Goal: Check status: Check status

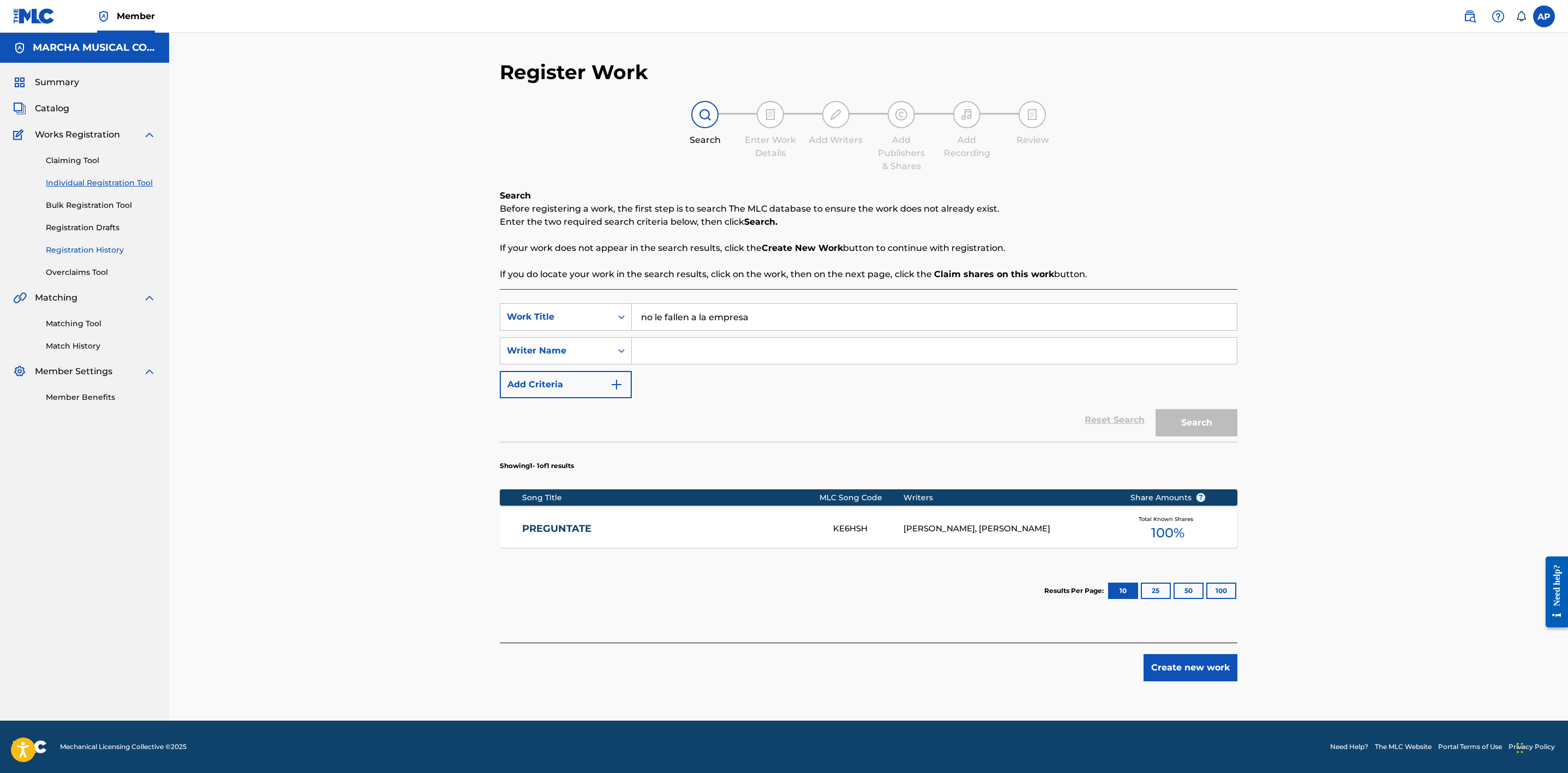
click at [111, 248] on link "Registration History" at bounding box center [101, 250] width 111 height 11
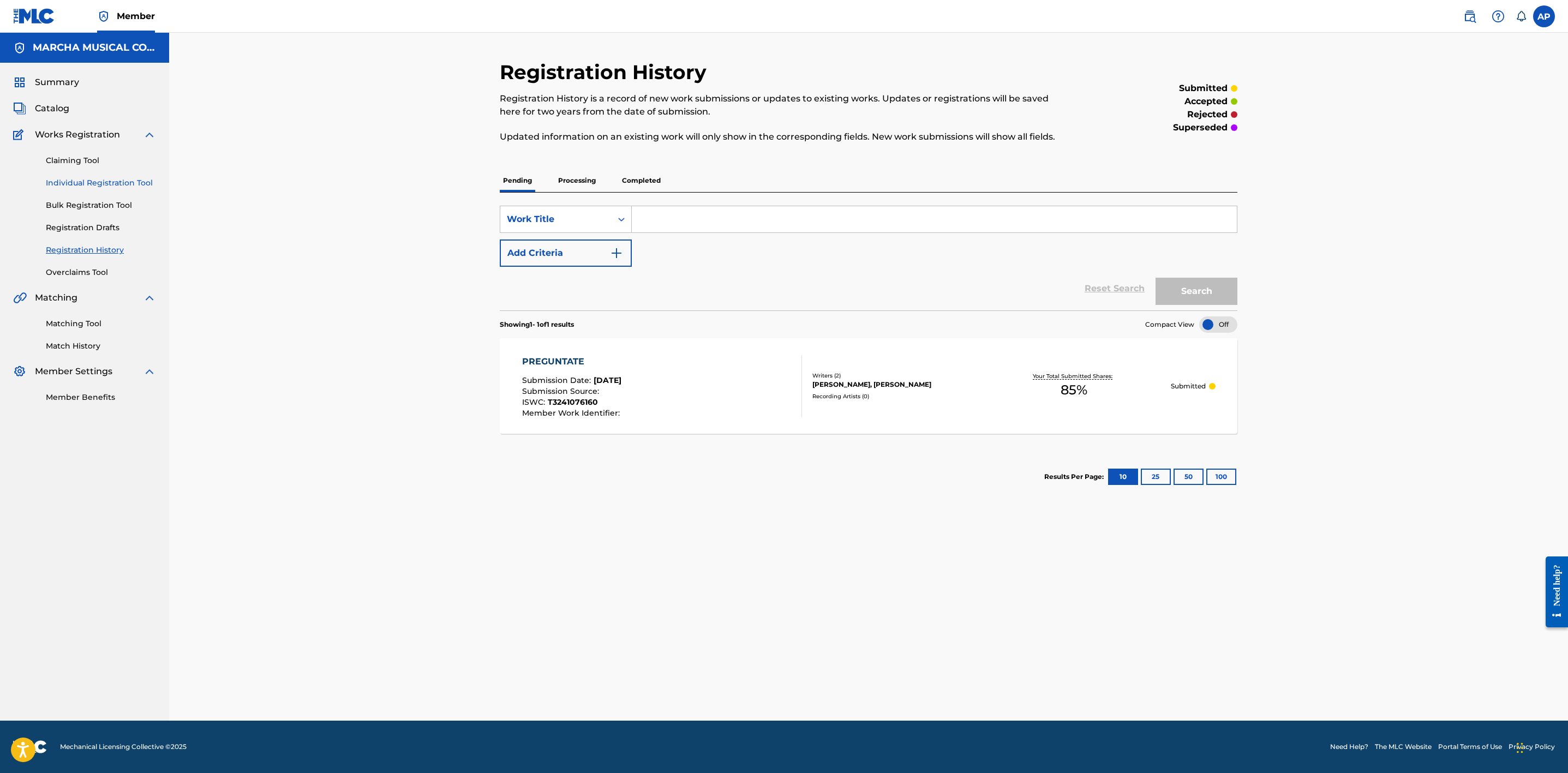
click at [131, 187] on link "Individual Registration Tool" at bounding box center [101, 183] width 111 height 11
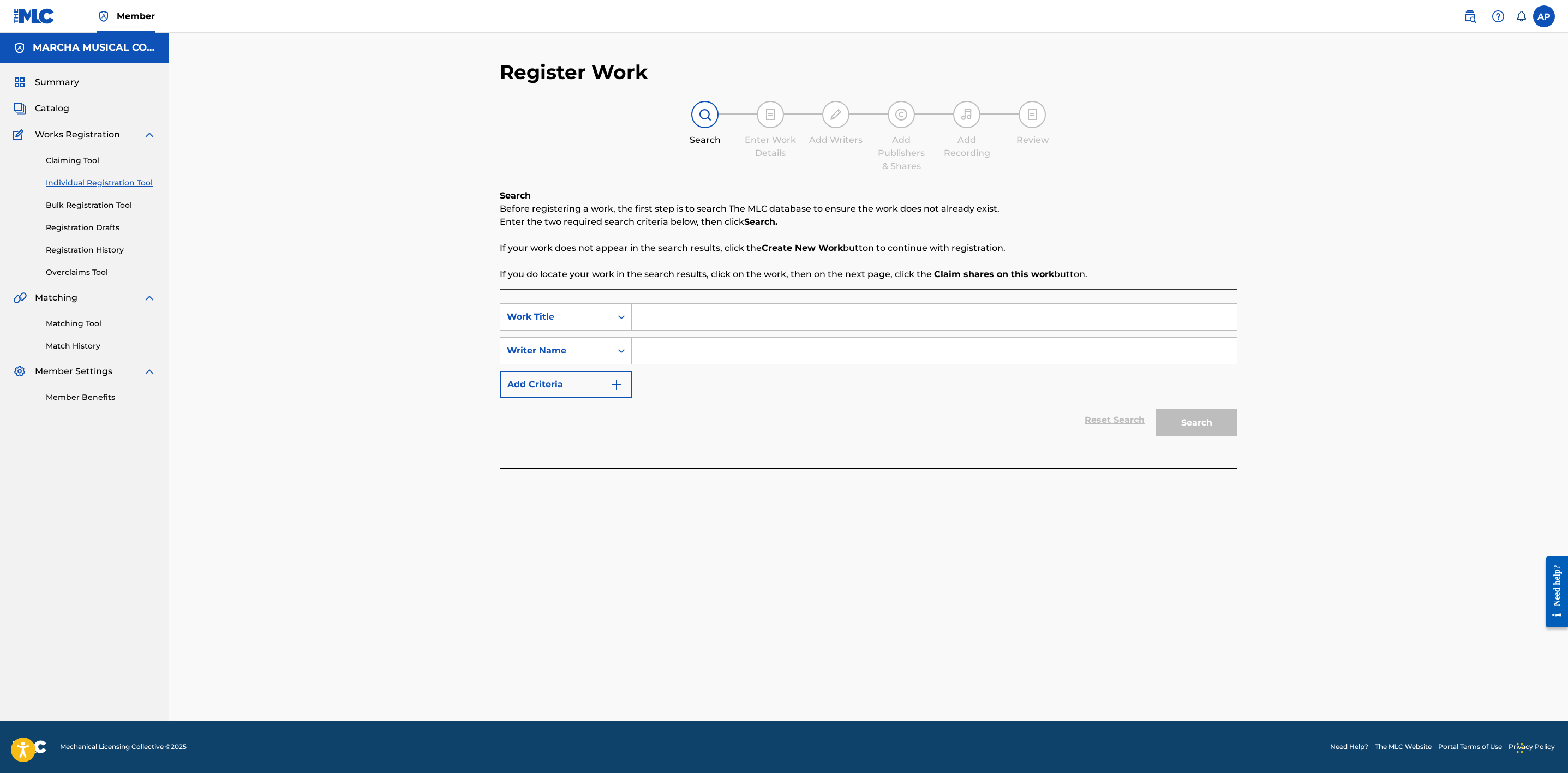
click at [634, 316] on input "Search Form" at bounding box center [934, 317] width 605 height 26
click at [675, 340] on strong "fallen" at bounding box center [678, 341] width 25 height 10
type input "no le fallen a la empresa"
click at [786, 355] on input "Search Form" at bounding box center [934, 351] width 605 height 26
type input "[PERSON_NAME]"
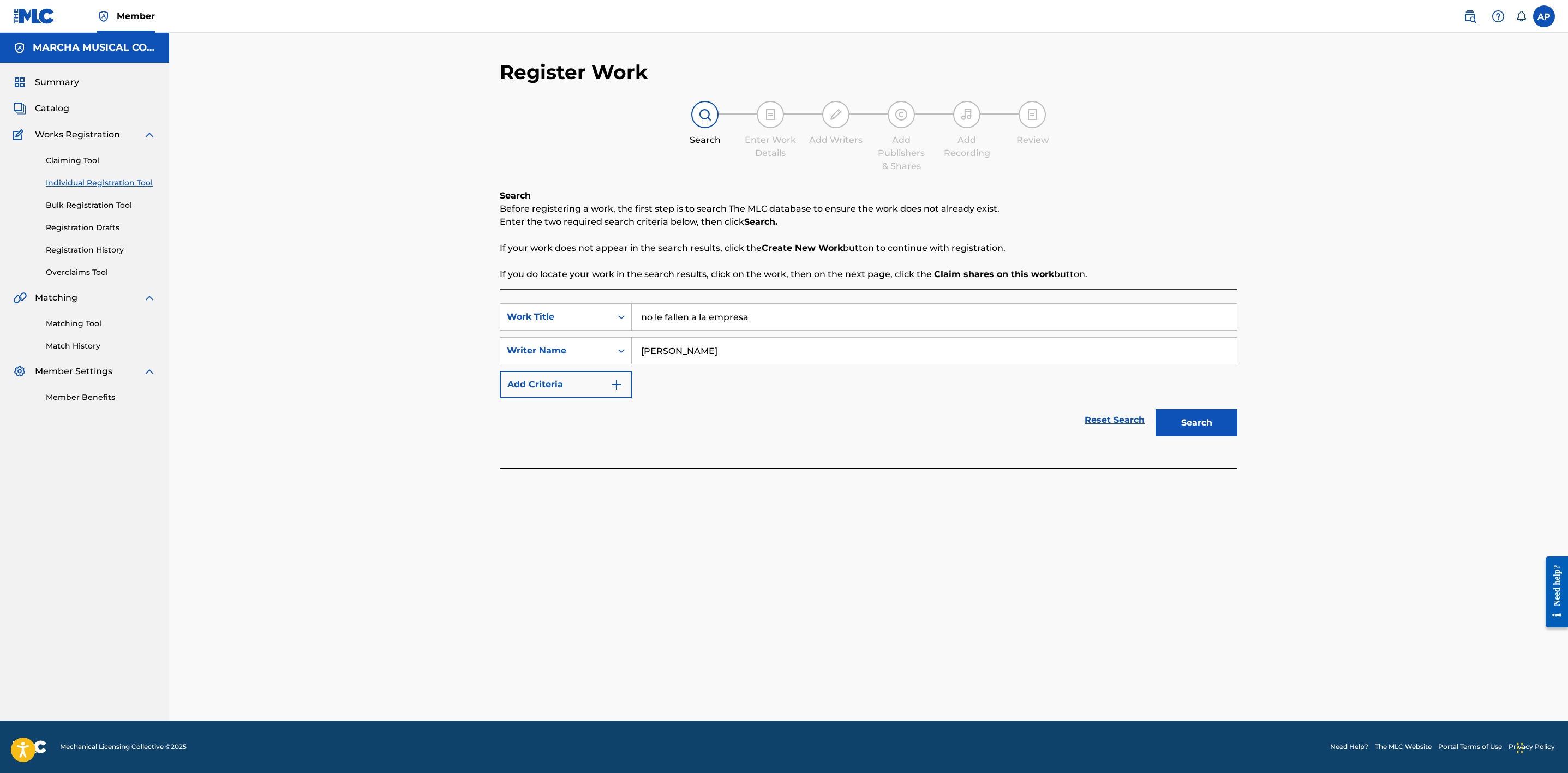
click at [1156, 410] on button "Search" at bounding box center [1197, 423] width 82 height 27
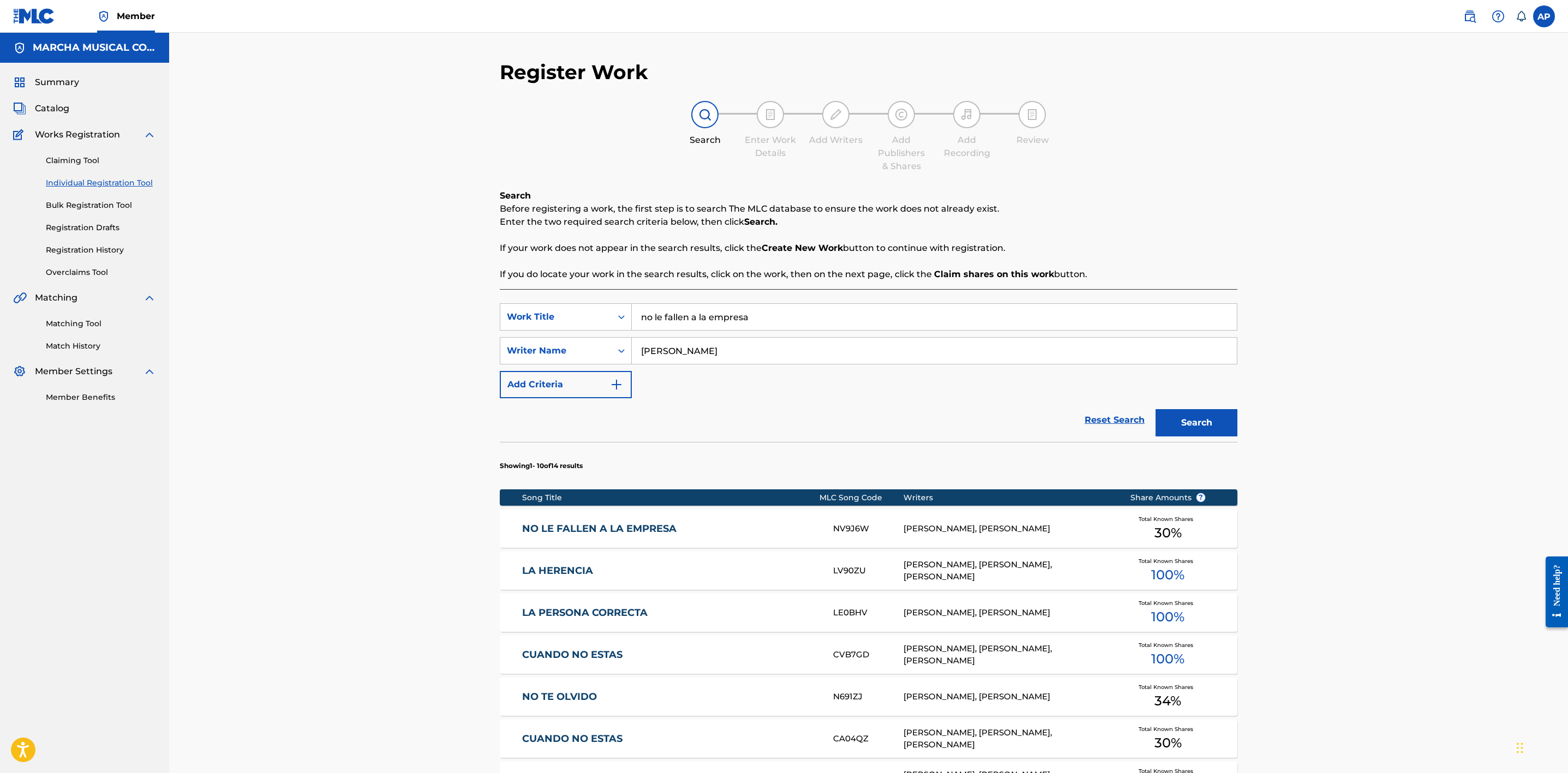
click at [782, 524] on link "NO LE FALLEN A LA EMPRESA" at bounding box center [670, 529] width 297 height 13
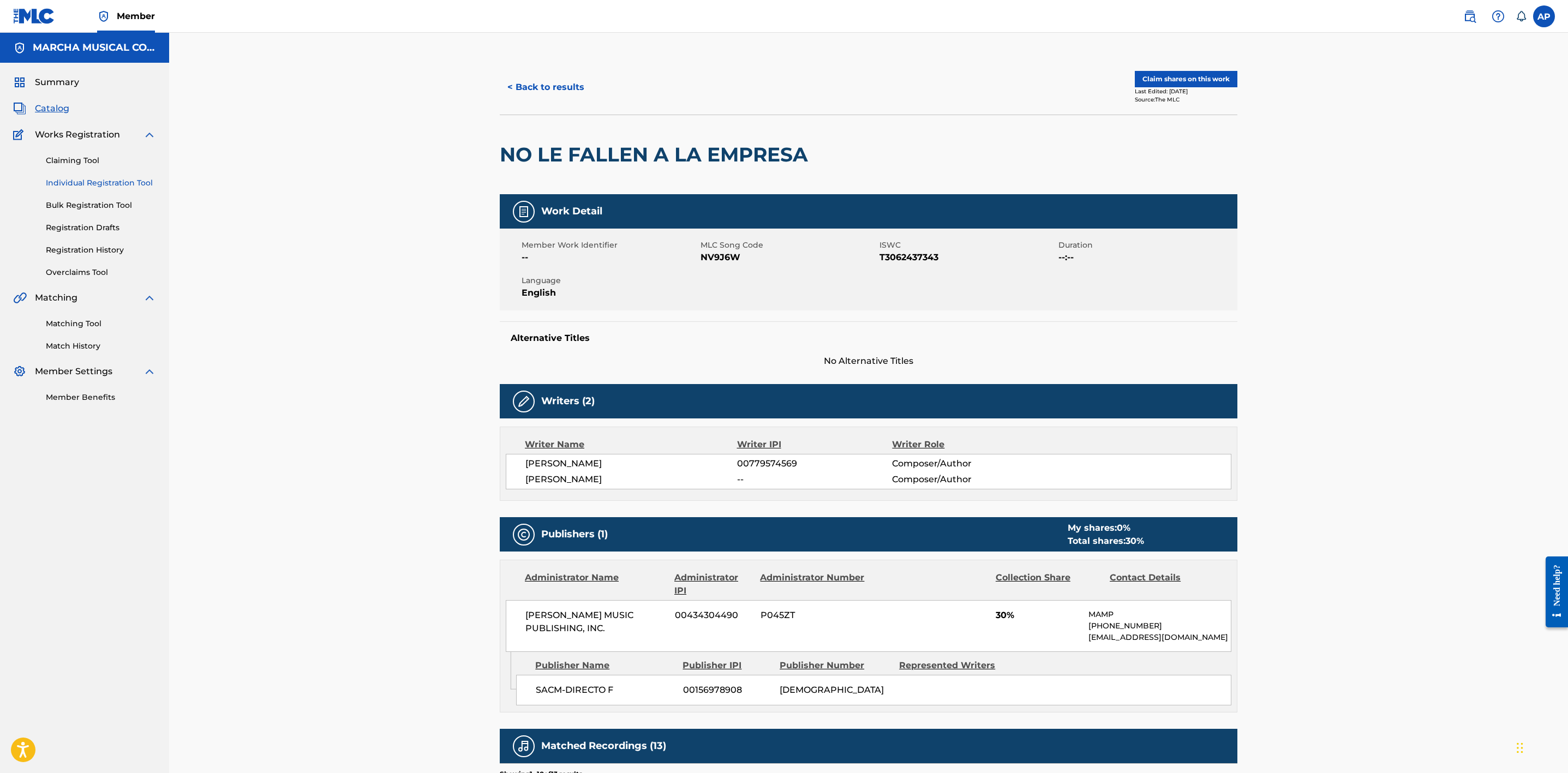
click at [114, 184] on link "Individual Registration Tool" at bounding box center [101, 183] width 111 height 11
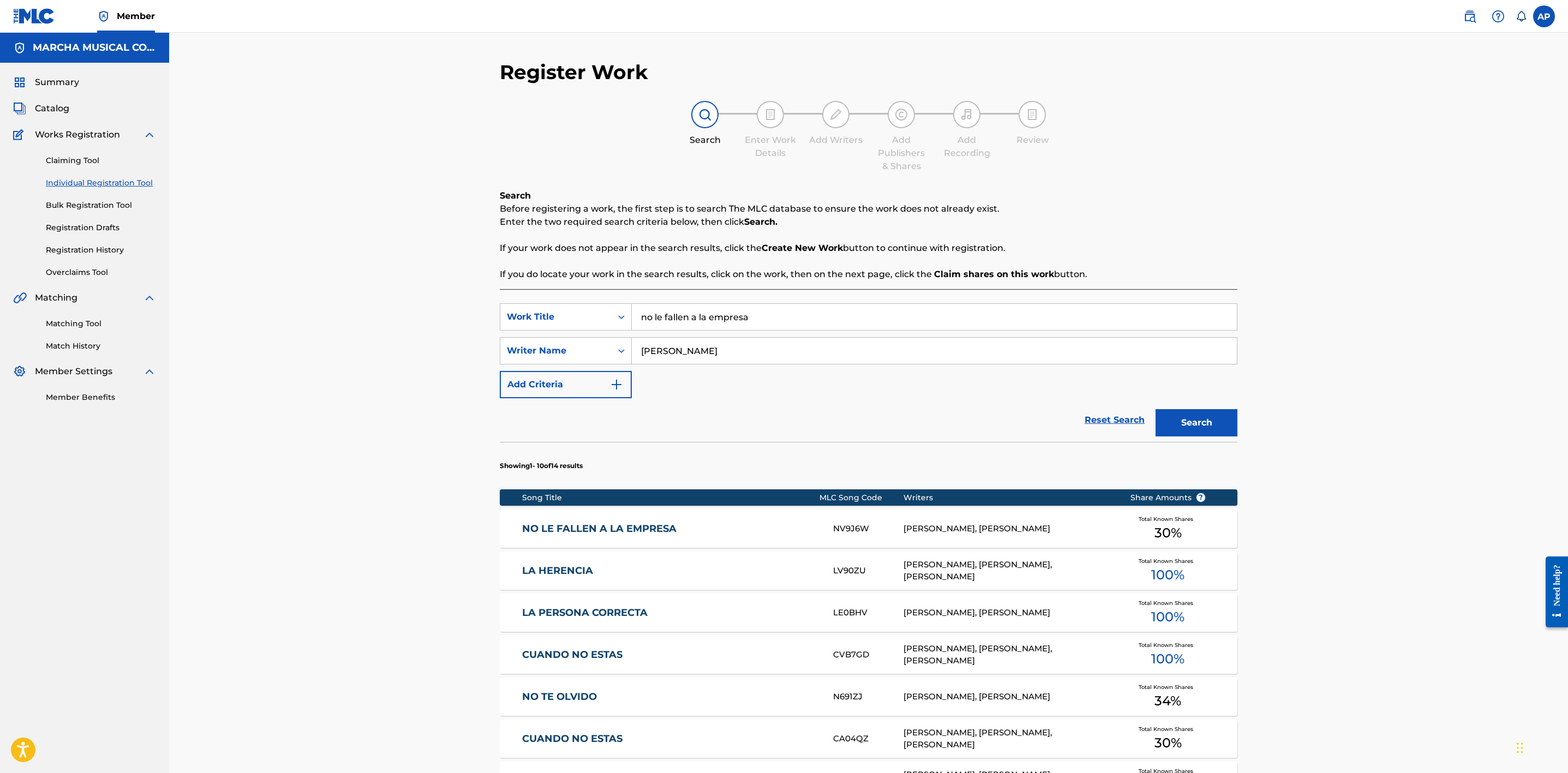
click at [702, 526] on link "NO LE FALLEN A LA EMPRESA" at bounding box center [670, 529] width 297 height 13
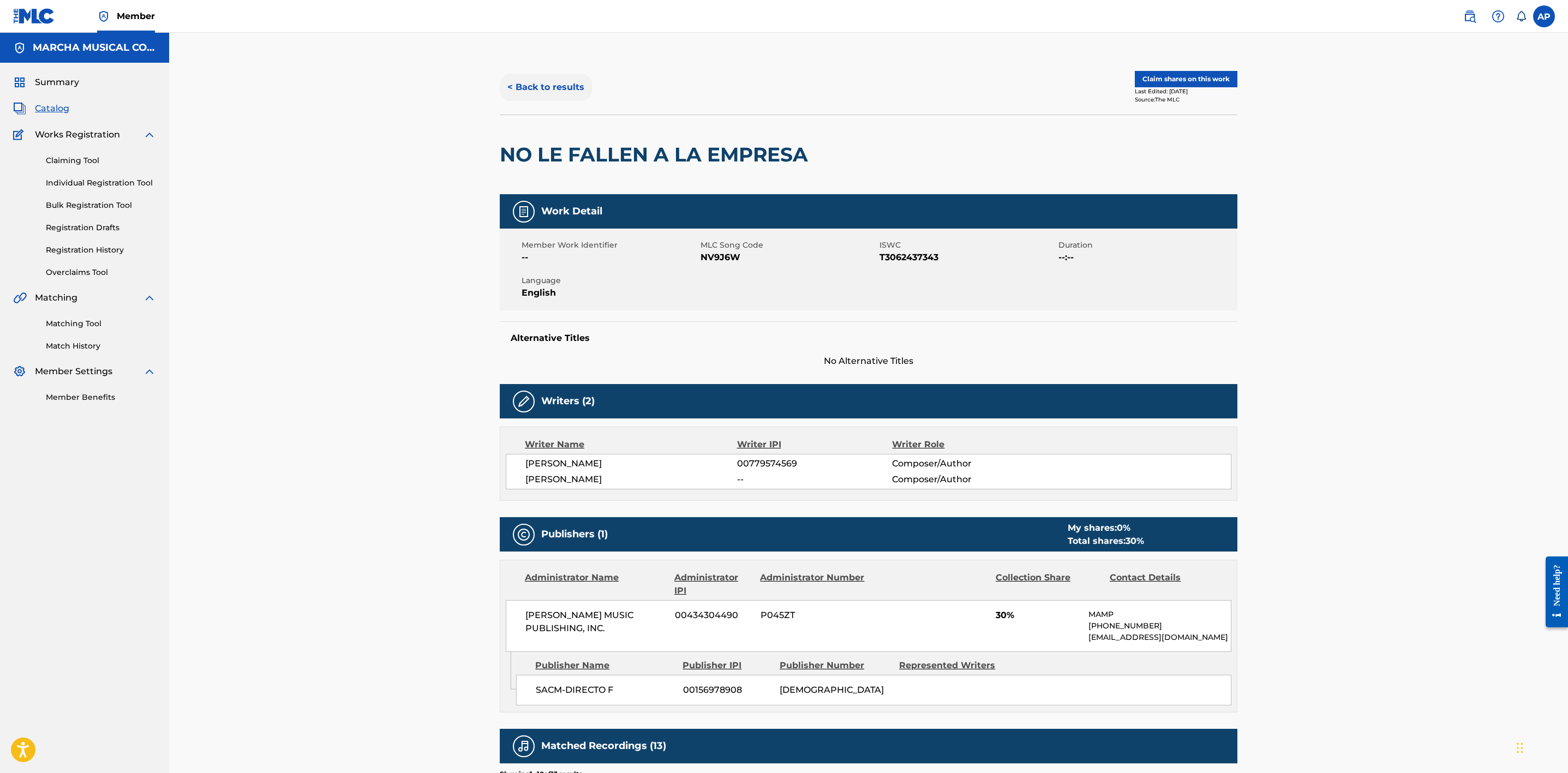
click at [560, 83] on button "< Back to results" at bounding box center [546, 87] width 92 height 27
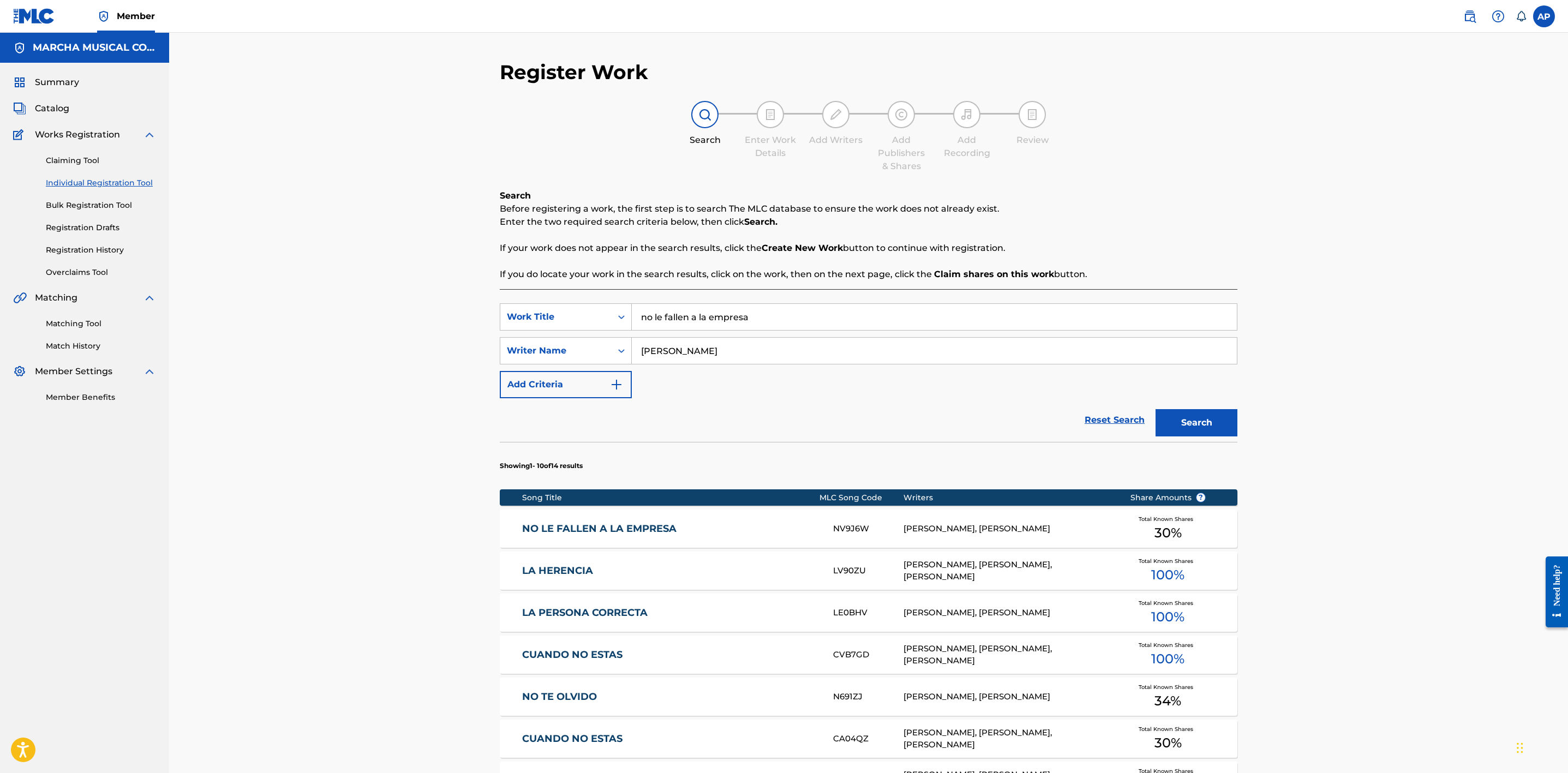
click at [667, 524] on link "NO LE FALLEN A LA EMPRESA" at bounding box center [670, 529] width 297 height 13
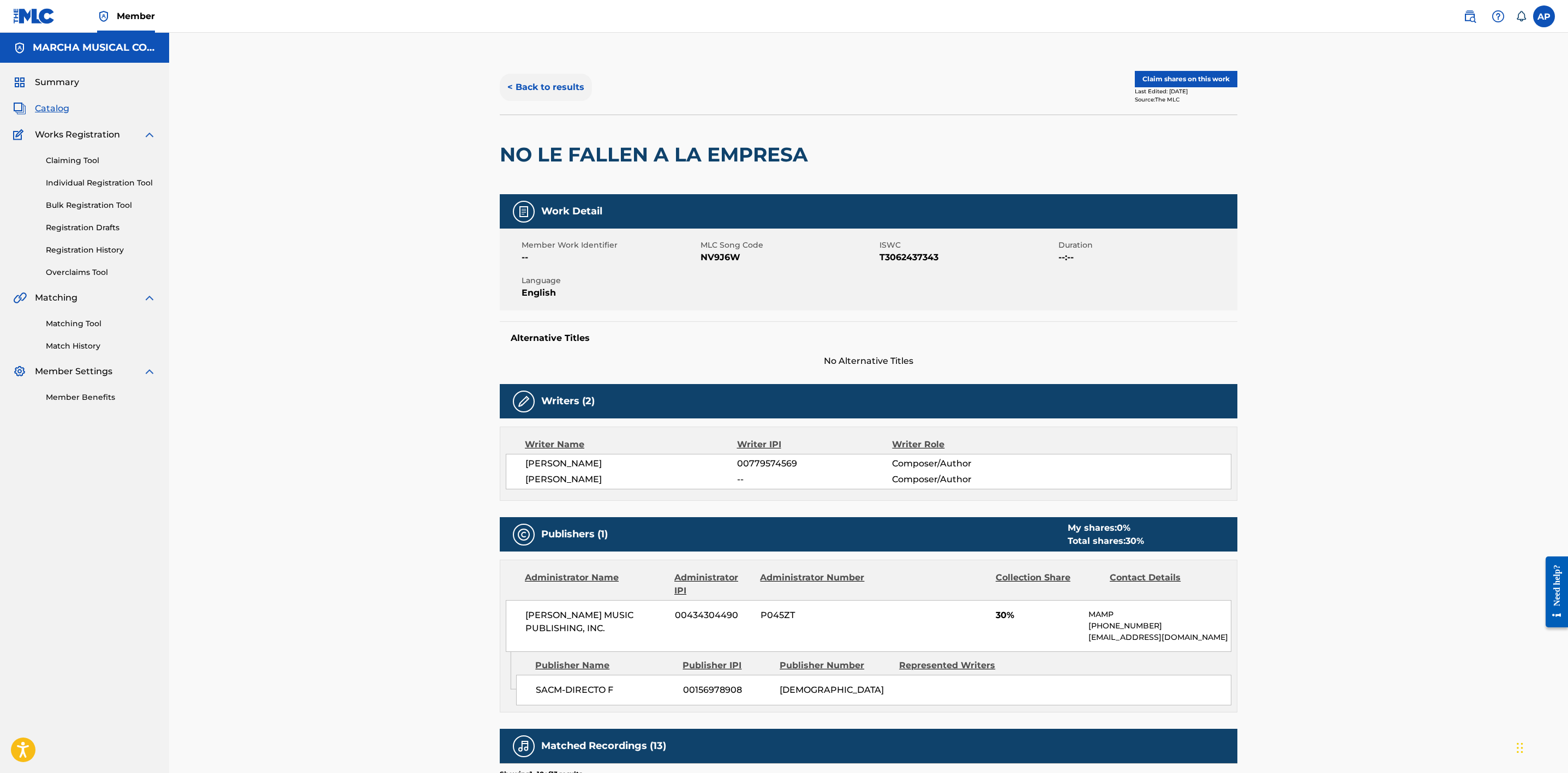
click at [555, 88] on button "< Back to results" at bounding box center [546, 87] width 92 height 27
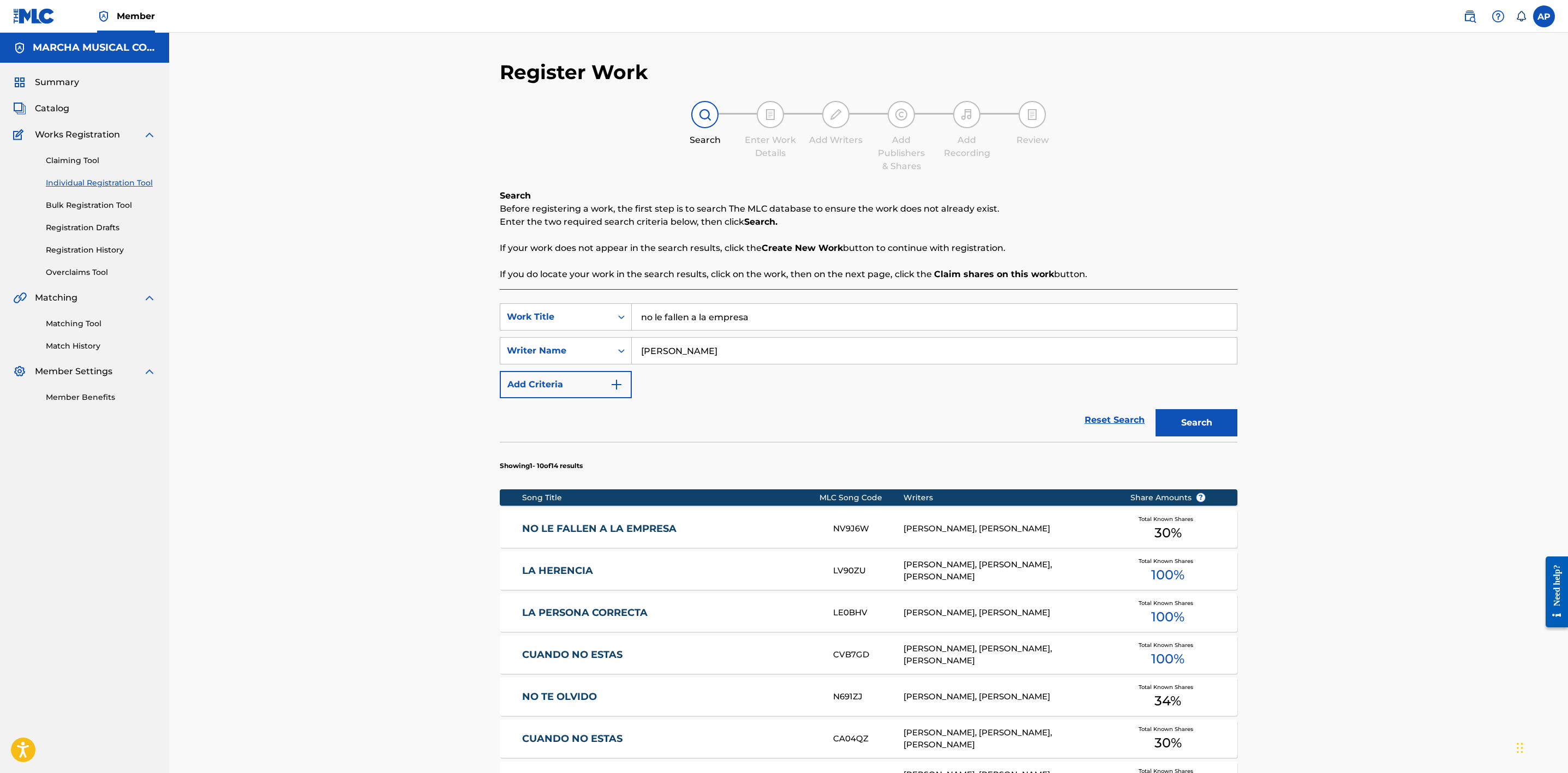
click at [716, 534] on link "NO LE FALLEN A LA EMPRESA" at bounding box center [670, 529] width 297 height 13
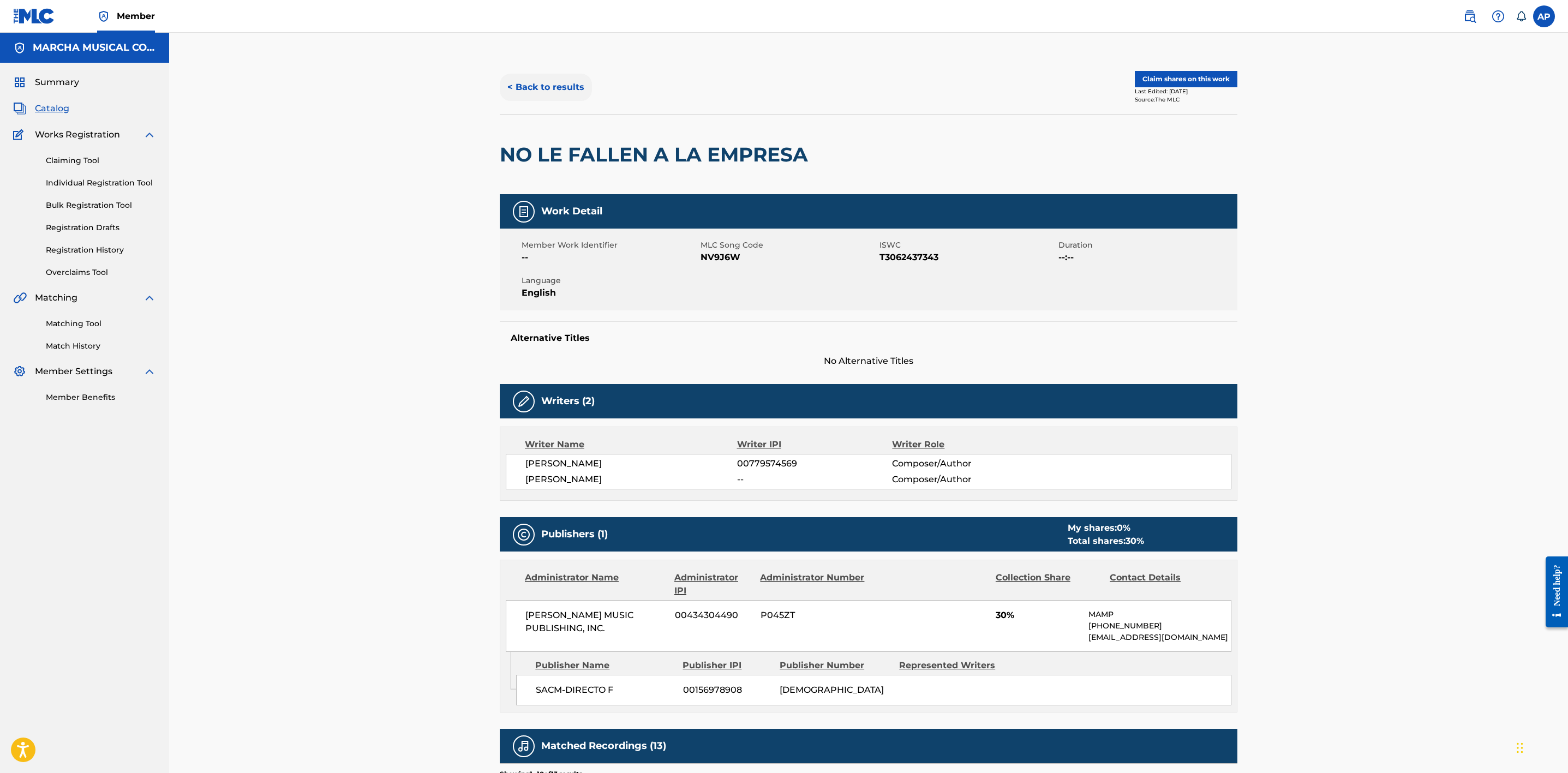
click at [544, 91] on button "< Back to results" at bounding box center [546, 87] width 92 height 27
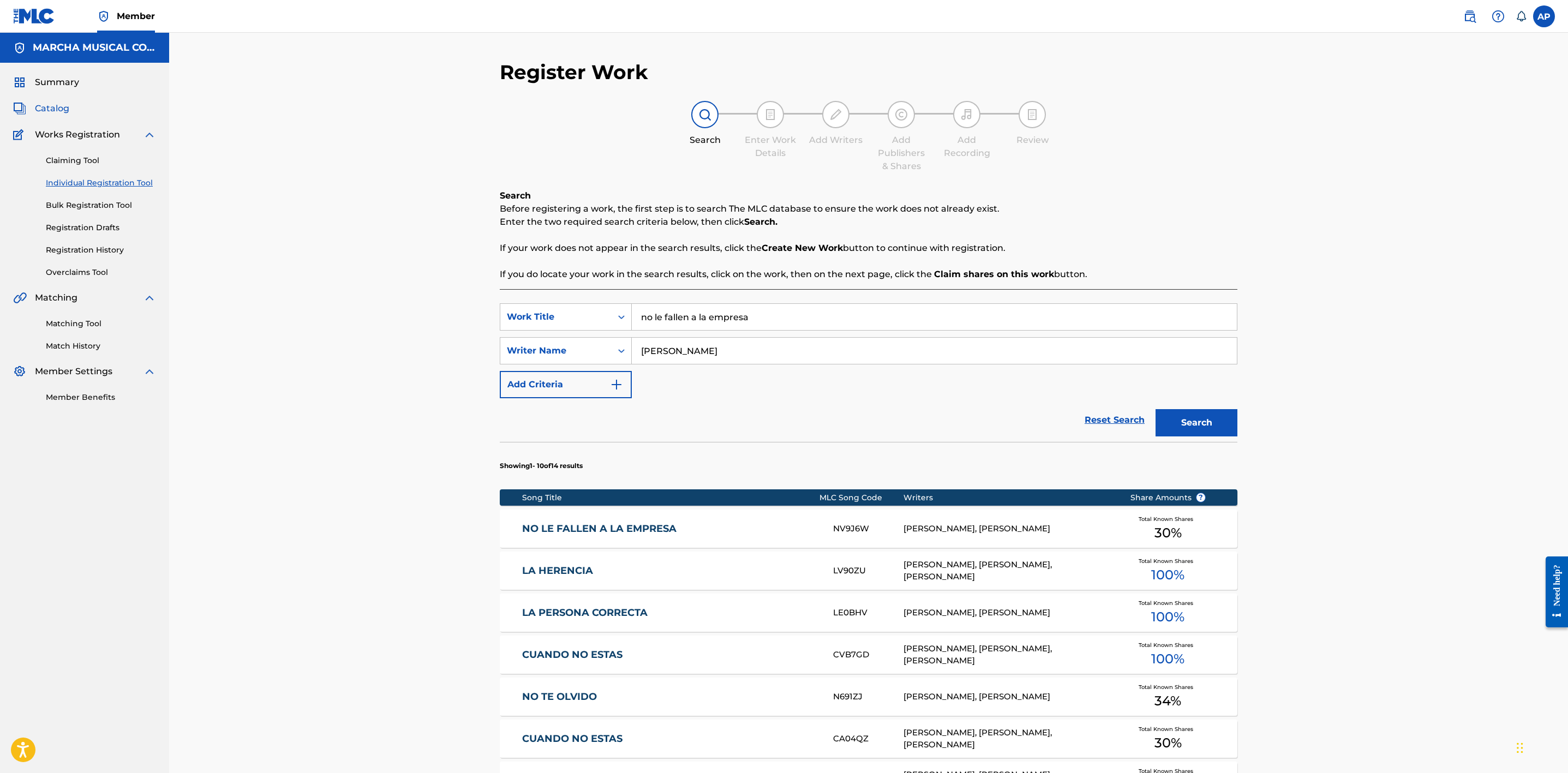
click at [64, 112] on span "Catalog" at bounding box center [52, 108] width 34 height 13
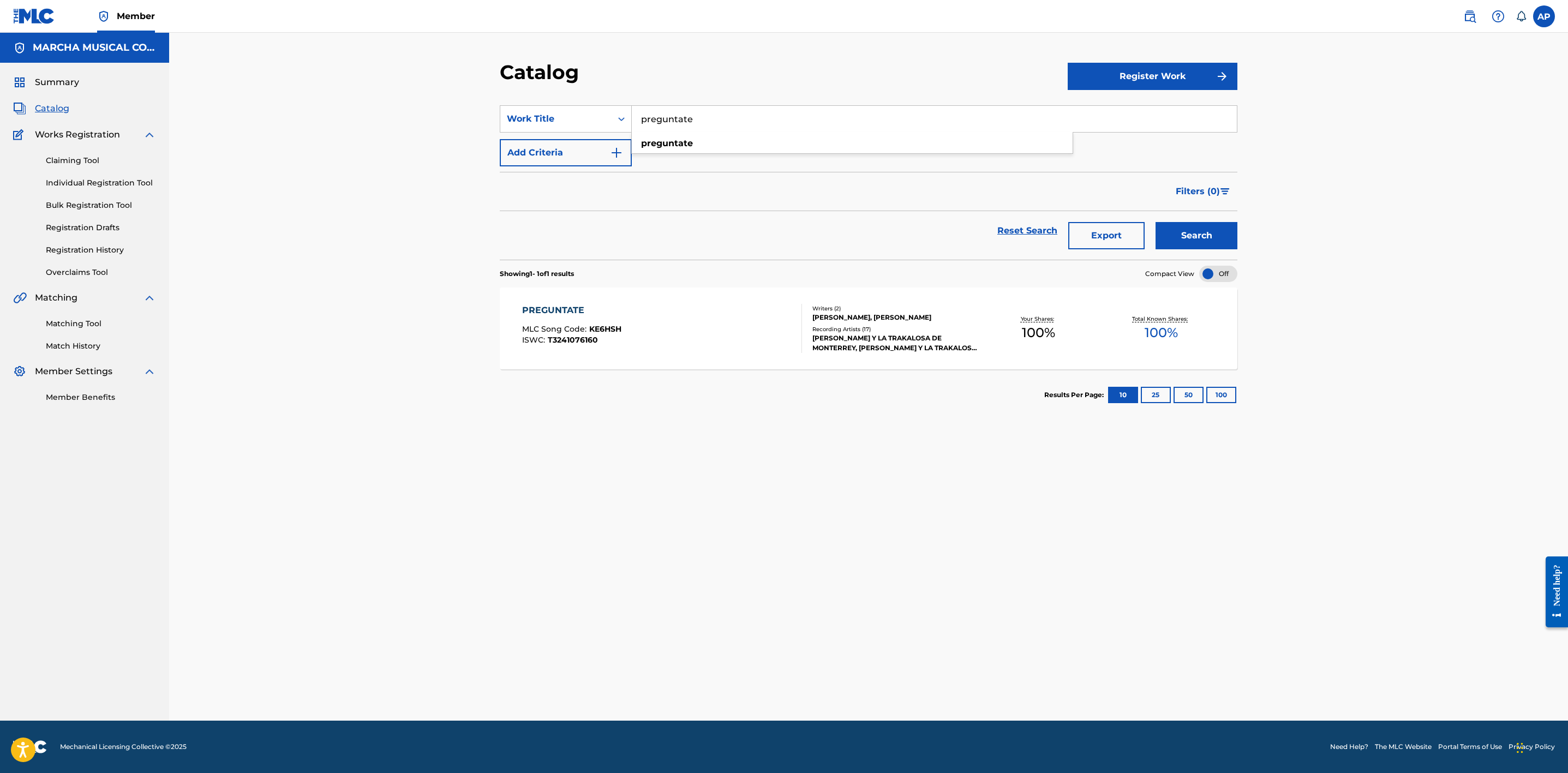
drag, startPoint x: 709, startPoint y: 114, endPoint x: 642, endPoint y: 111, distance: 67.1
click at [642, 111] on input "preguntate" at bounding box center [934, 118] width 605 height 26
click at [681, 141] on strong "fallen" at bounding box center [678, 143] width 25 height 10
type input "no le fallen a la empresa"
click at [1195, 235] on button "Search" at bounding box center [1197, 235] width 82 height 27
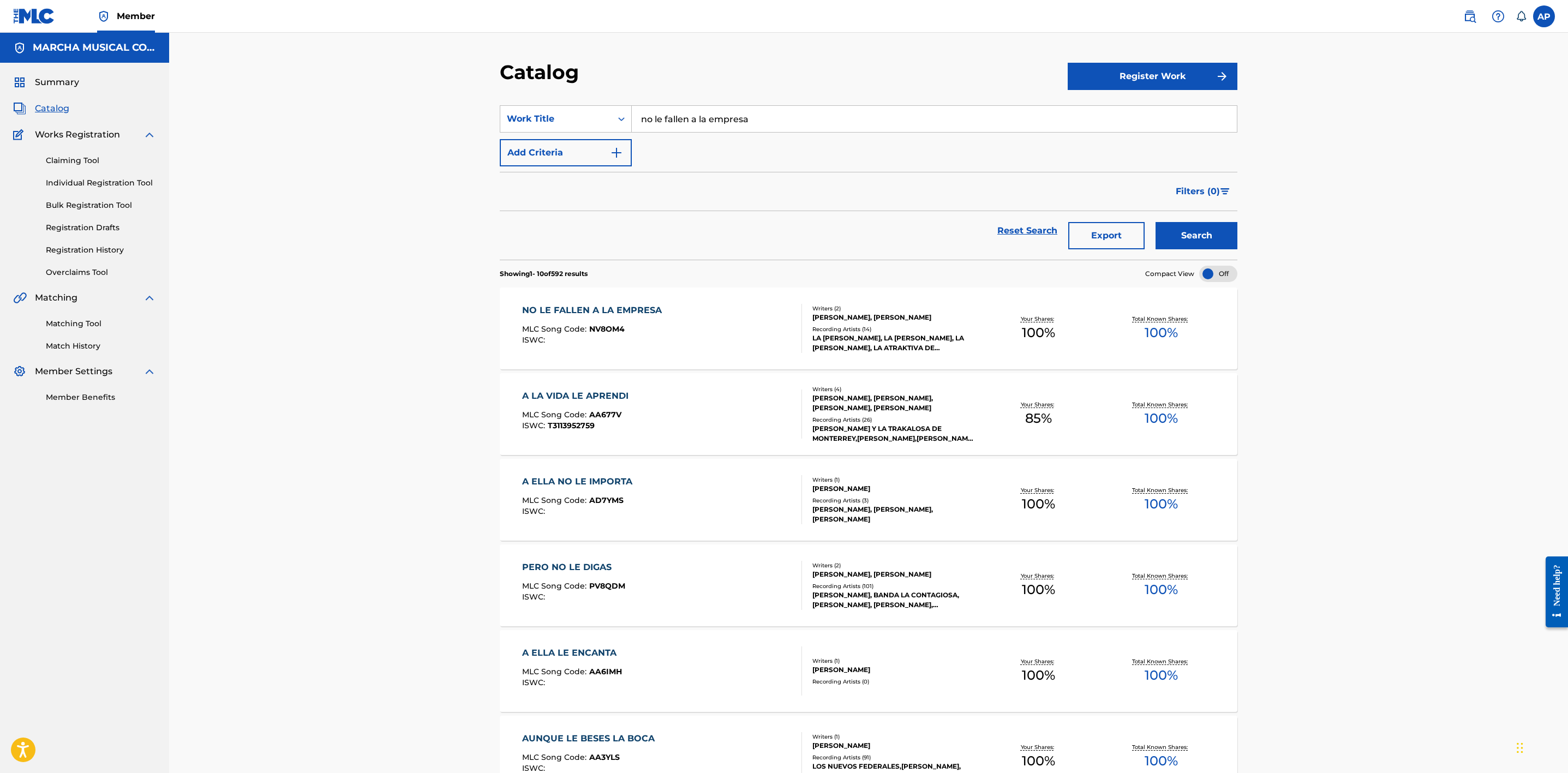
click at [736, 333] on div "NO LE FALLEN A LA EMPRESA MLC Song Code : NV8OM4 ISWC :" at bounding box center [662, 328] width 281 height 49
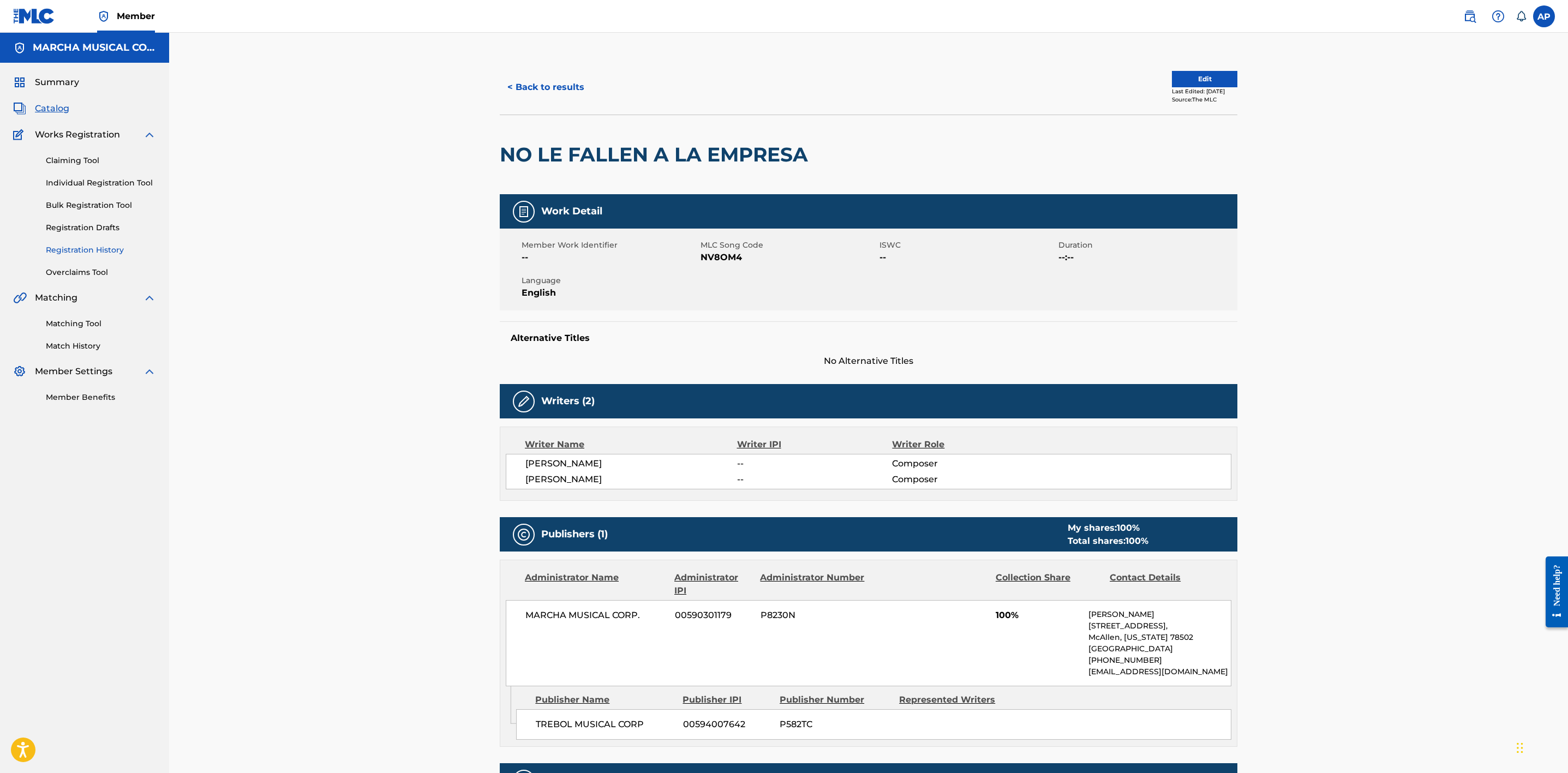
click at [123, 247] on link "Registration History" at bounding box center [101, 250] width 111 height 11
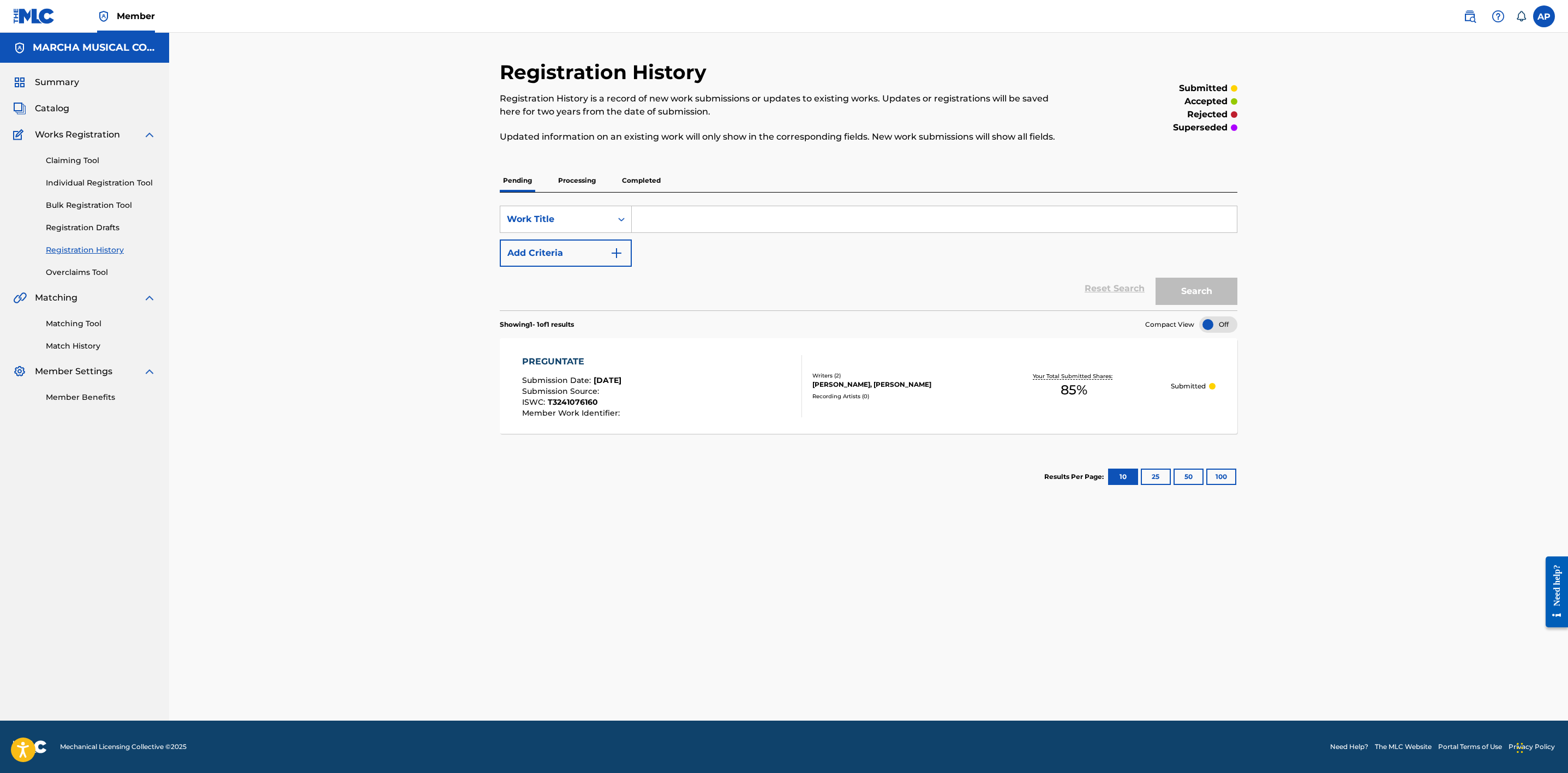
click at [638, 215] on input "Search Form" at bounding box center [934, 219] width 605 height 26
click at [1156, 278] on button "Search" at bounding box center [1197, 291] width 82 height 27
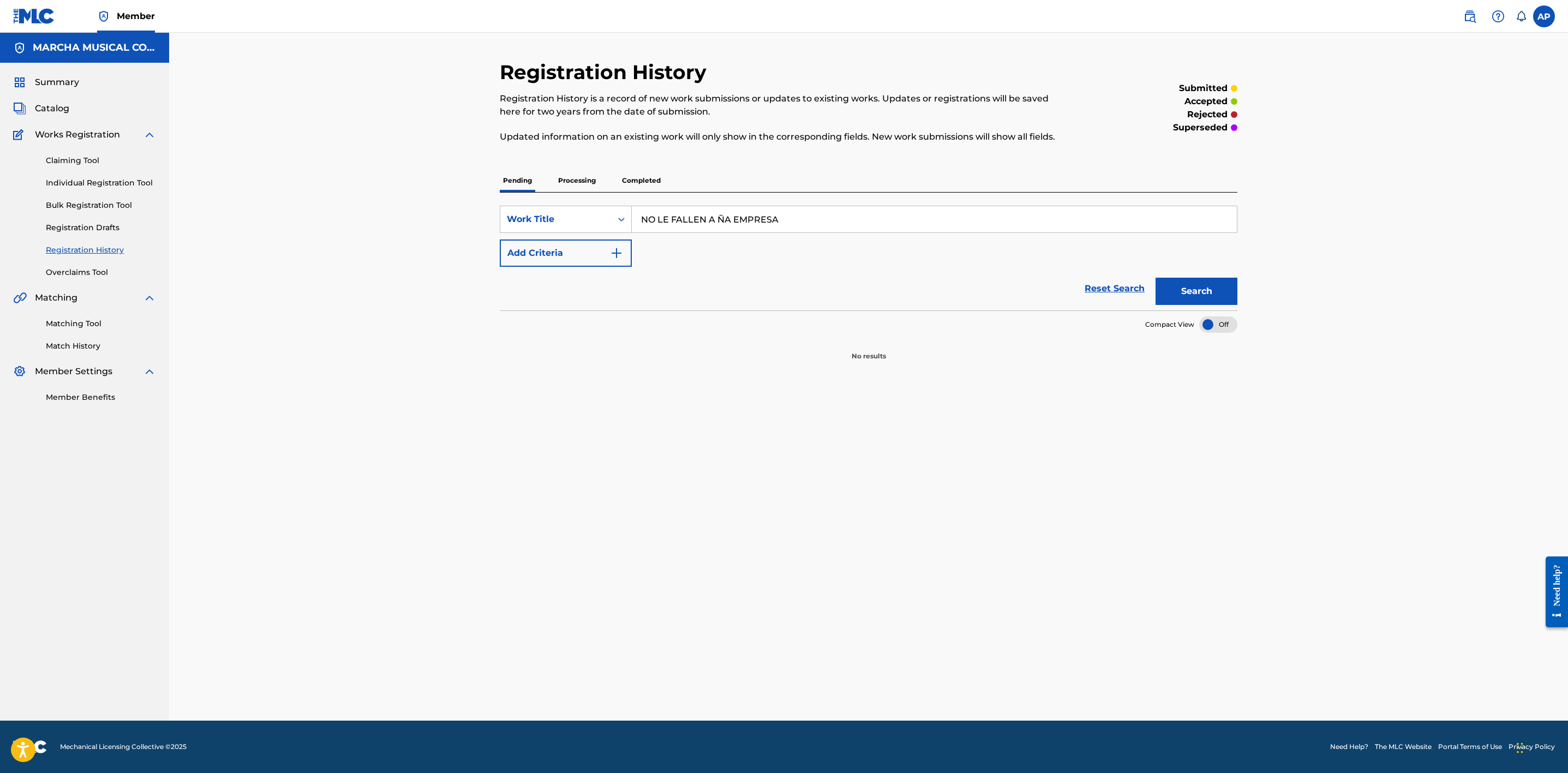
type input "NO LE FALLEN A ÑA EMPRESA"
click at [1156, 278] on button "Search" at bounding box center [1197, 291] width 82 height 27
click at [572, 168] on div "Registration History Registration History is a record of new work submissions o…" at bounding box center [869, 210] width 738 height 301
click at [570, 176] on p "Processing" at bounding box center [577, 181] width 45 height 23
click at [725, 220] on input "NO LE FALLEN A ÑA EMPRESA" at bounding box center [934, 219] width 605 height 26
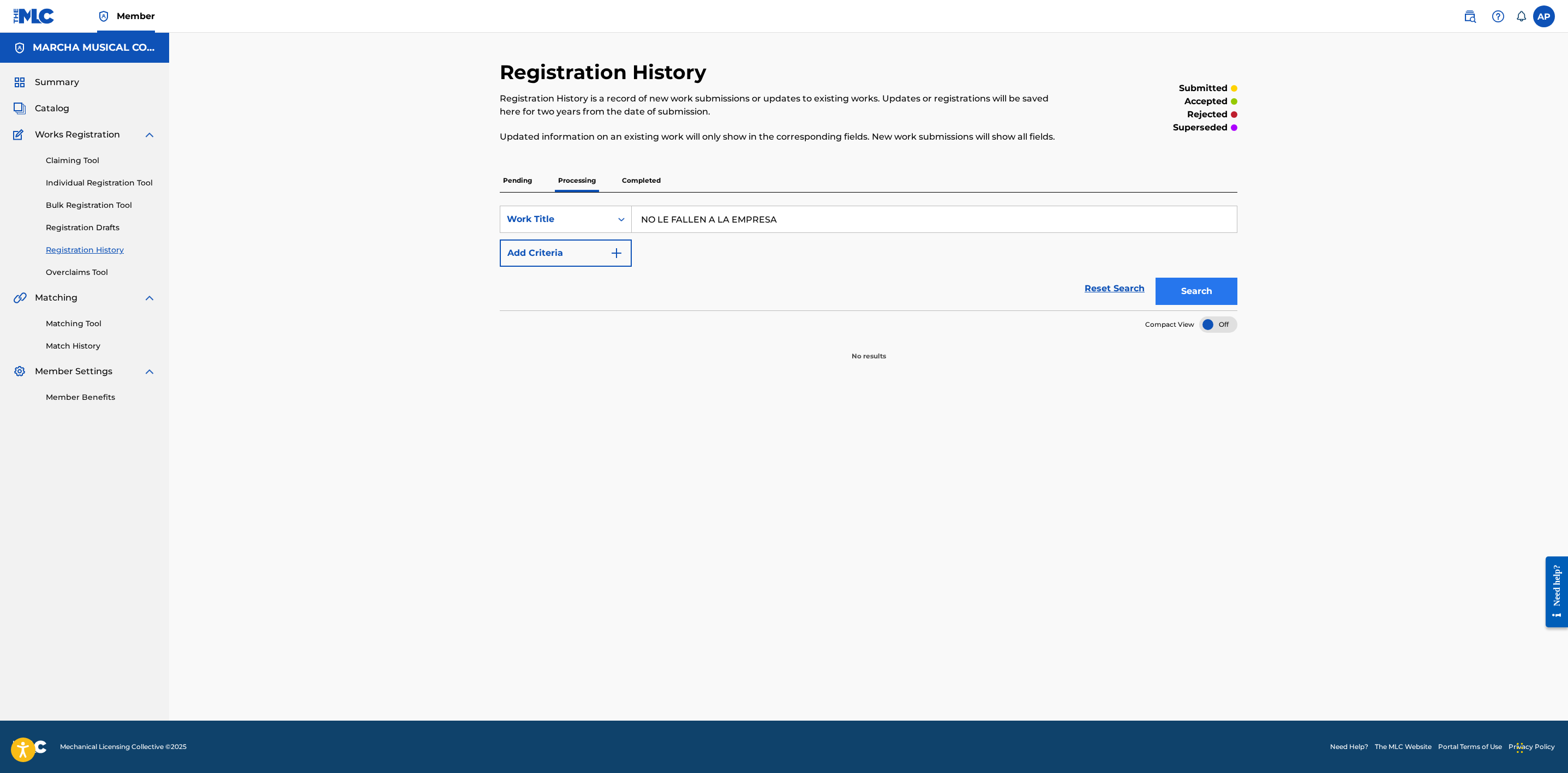
type input "NO LE FALLEN A LA EMPRESA"
click at [1166, 285] on button "Search" at bounding box center [1197, 291] width 82 height 27
click at [639, 175] on p "Completed" at bounding box center [641, 181] width 45 height 23
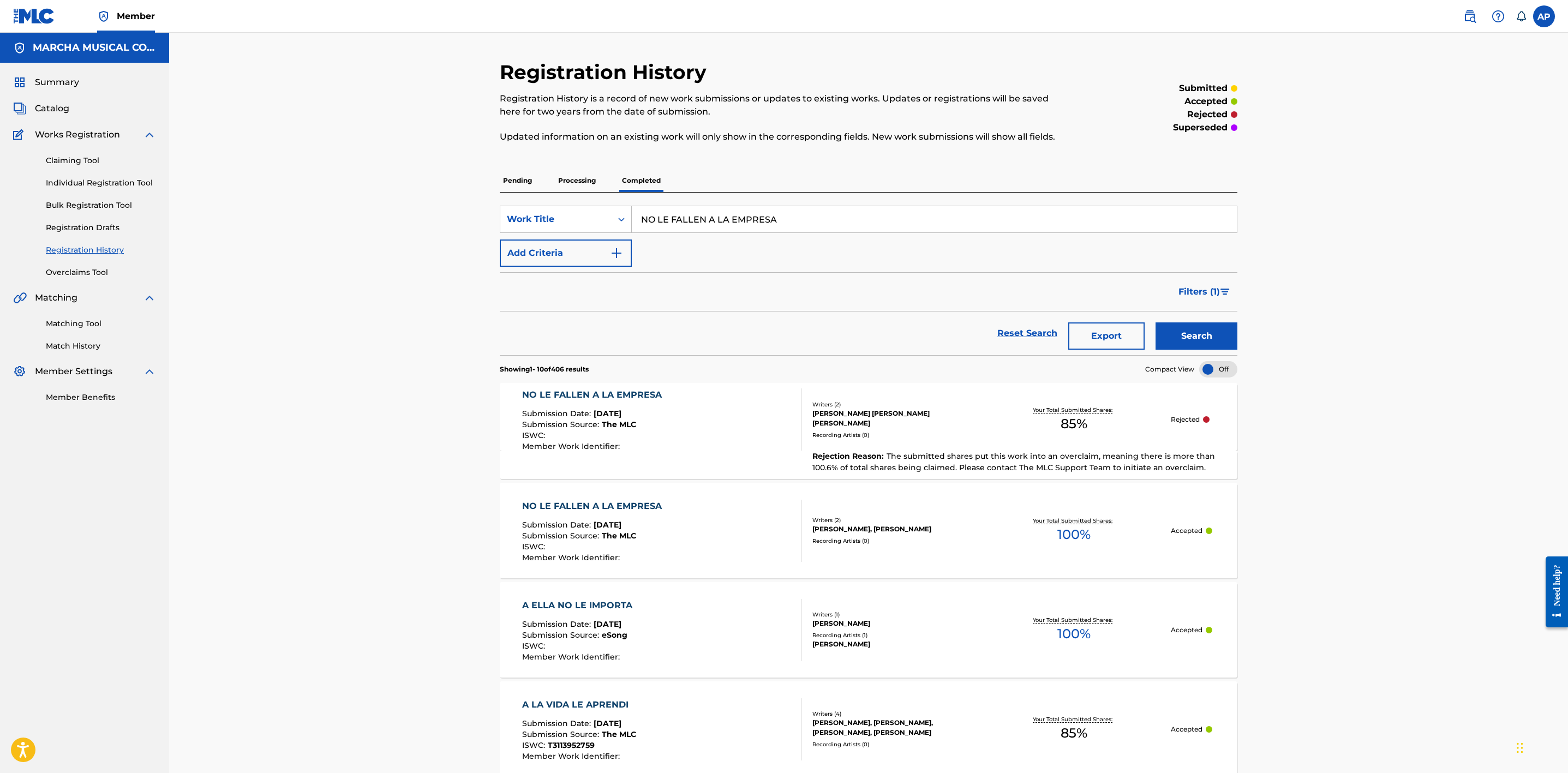
click at [755, 510] on div "NO LE FALLEN A LA EMPRESA Submission Date : [DATE] Submission Source : The MLC …" at bounding box center [662, 531] width 281 height 62
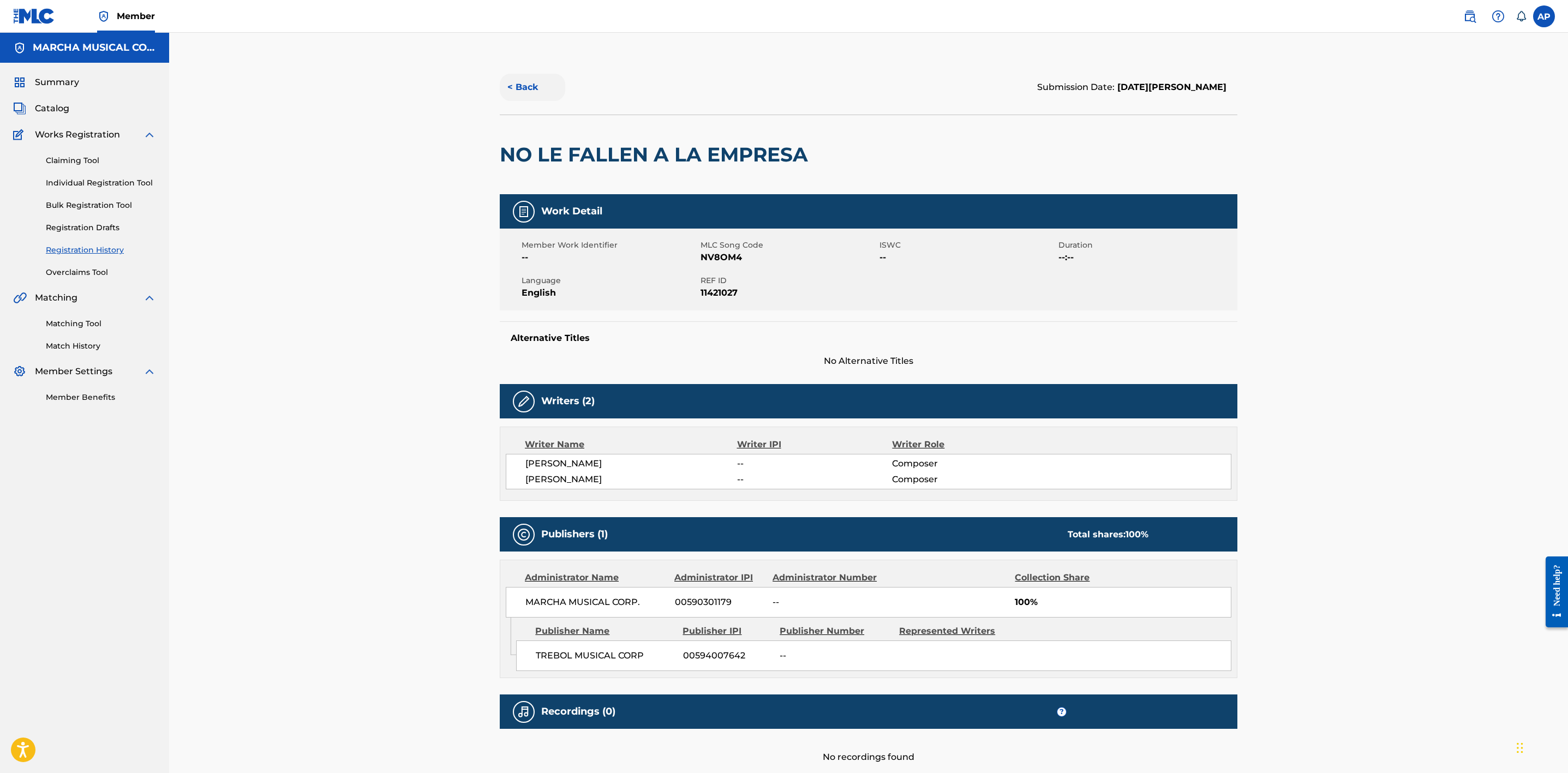
click at [542, 91] on button "< Back" at bounding box center [533, 87] width 65 height 27
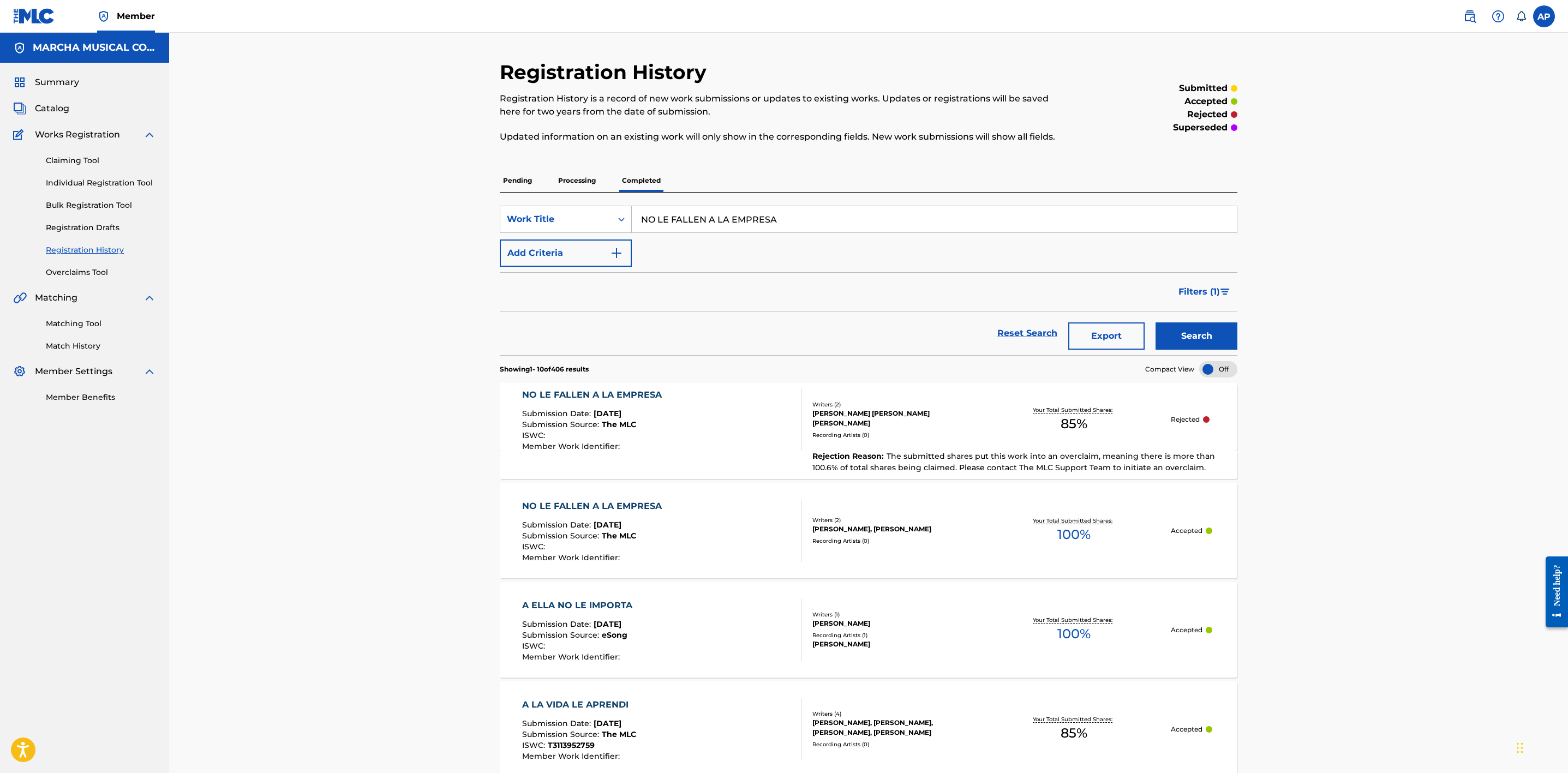
click at [1041, 430] on div "Your Total Submitted Shares: 85 %" at bounding box center [1074, 420] width 194 height 33
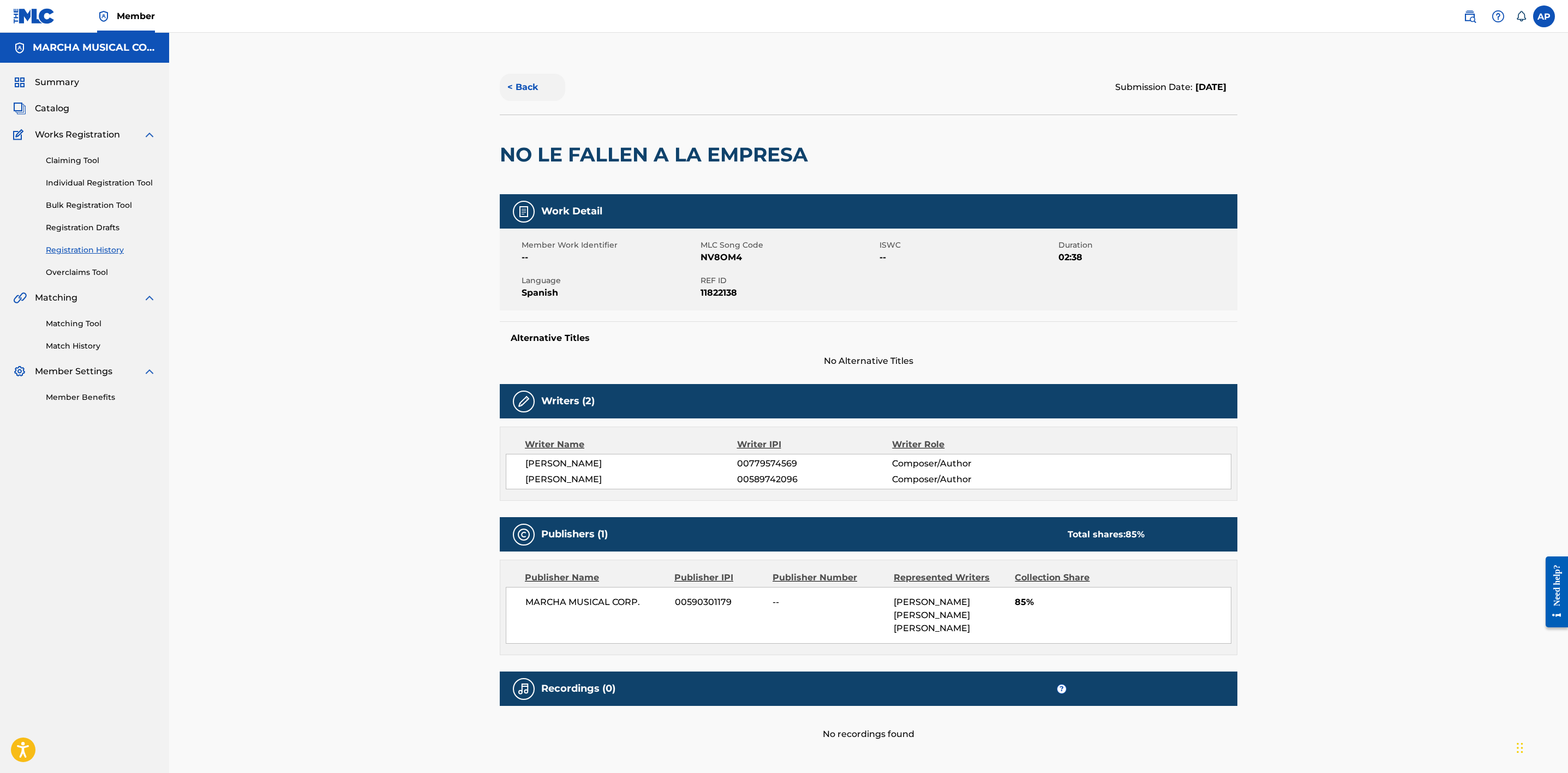
click at [516, 88] on button "< Back" at bounding box center [533, 87] width 65 height 27
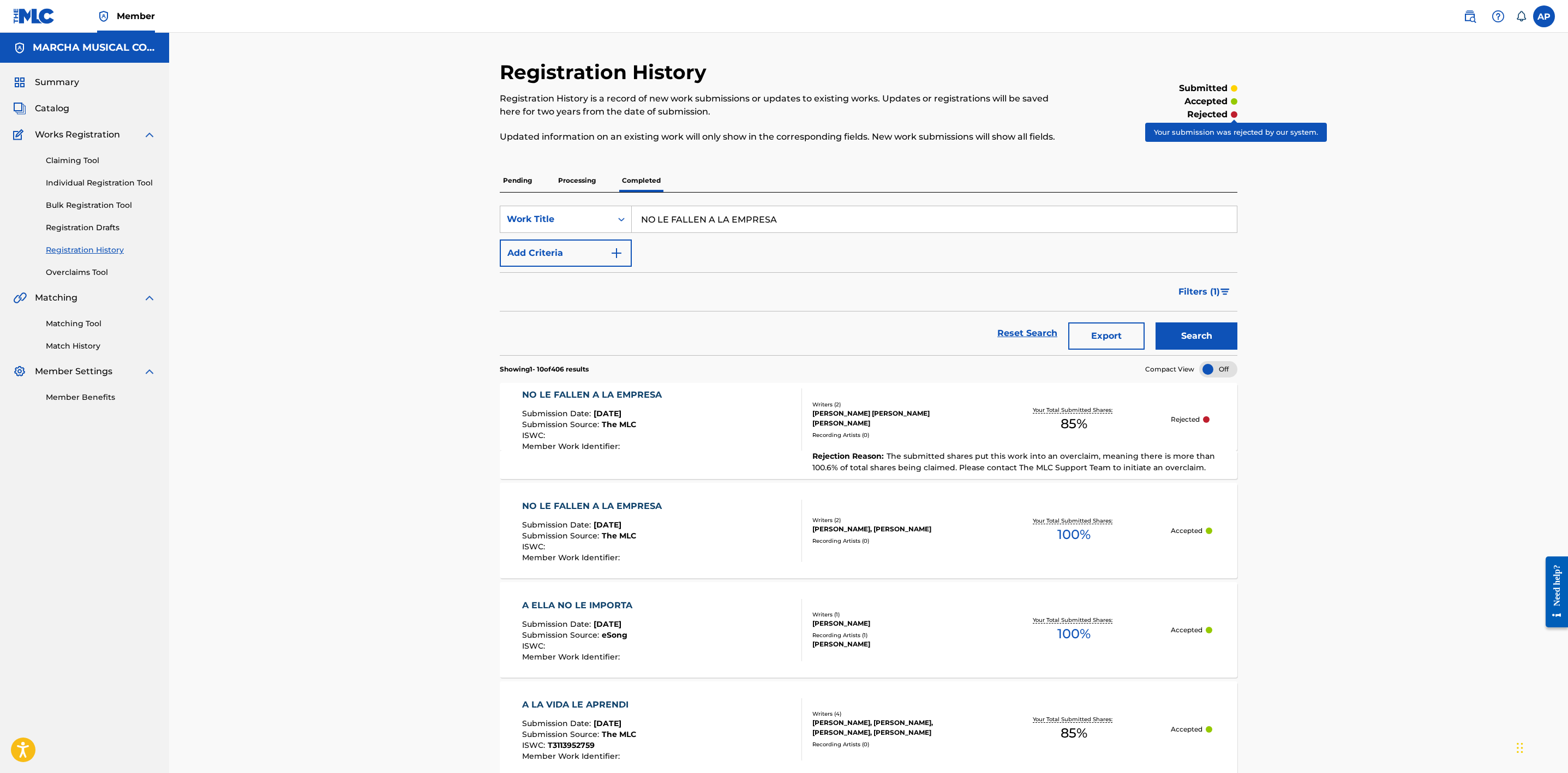
click at [1236, 113] on div at bounding box center [1234, 115] width 6 height 6
click at [1223, 116] on p "rejected" at bounding box center [1207, 115] width 41 height 13
